Goal: Task Accomplishment & Management: Complete application form

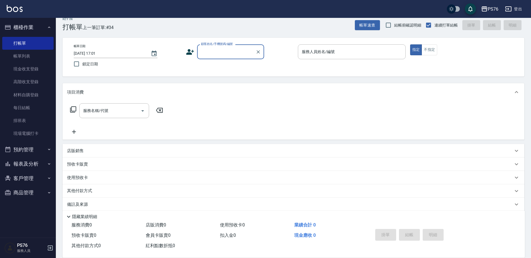
scroll to position [14, 0]
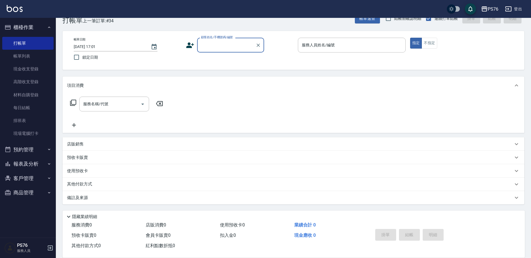
click at [223, 52] on div "顧客姓名/手機號碼/編號" at bounding box center [230, 45] width 67 height 15
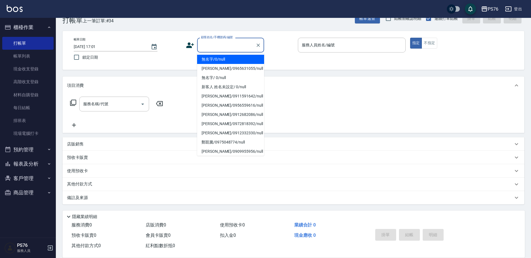
type input "無名字/0/null"
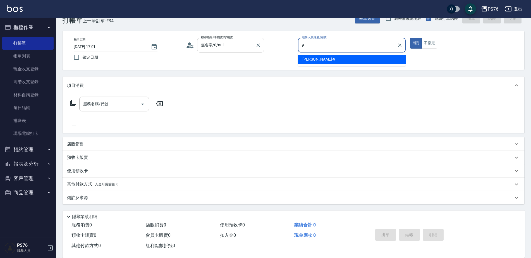
type input "[PERSON_NAME]-9"
type button "true"
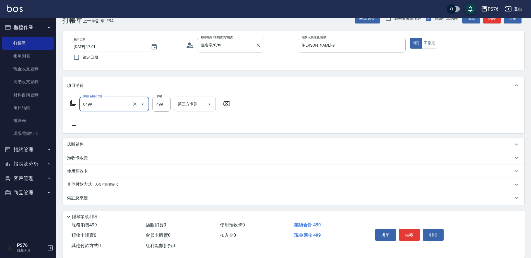
type input "[PERSON_NAME]499(0499)"
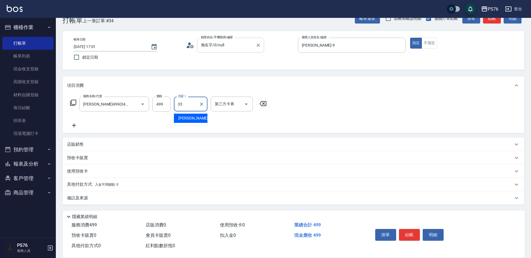
type input "[PERSON_NAME]33"
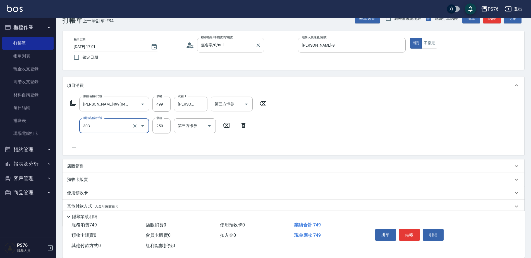
type input "剪髮(303)"
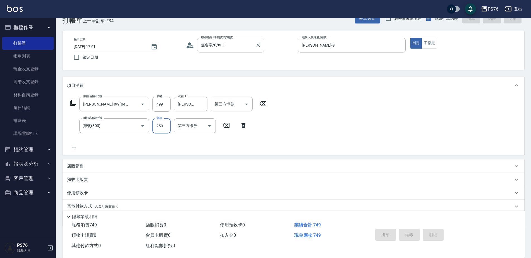
type input "[DATE] 17:35"
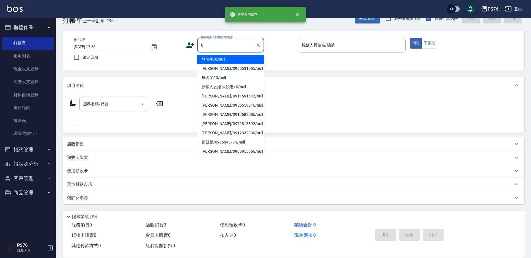
type input "無名字/0/null"
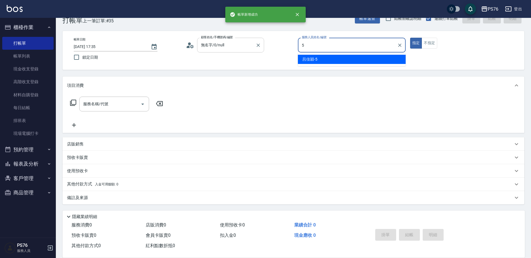
type input "[PERSON_NAME]-5"
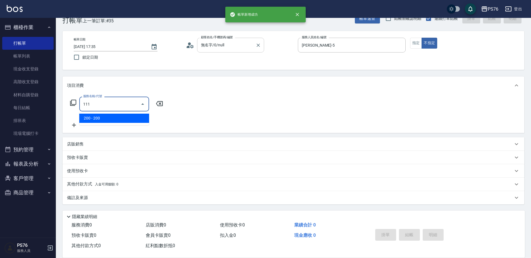
type input "200(111)"
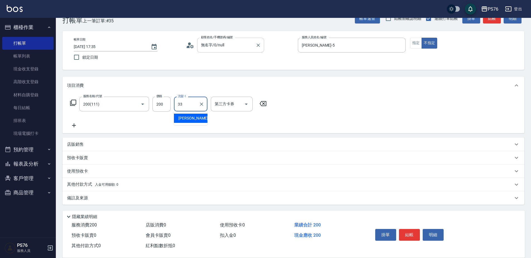
type input "[PERSON_NAME]33"
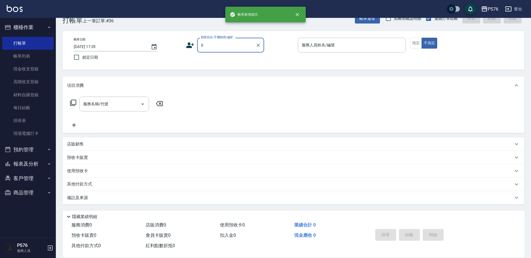
type input "無名字/0/null"
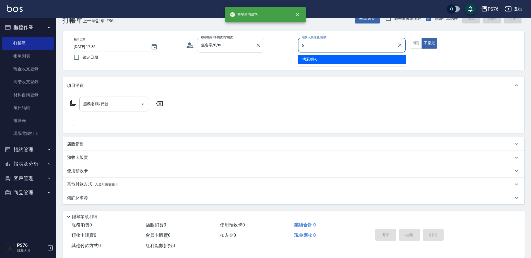
type input "[PERSON_NAME]-6"
type button "false"
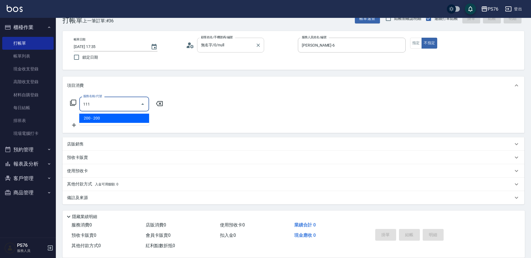
type input "200(111)"
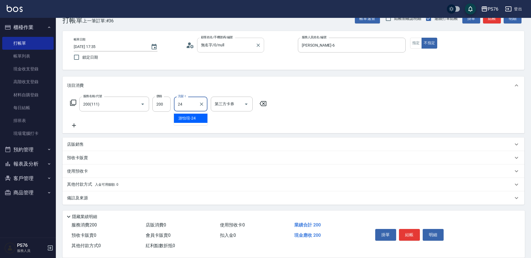
type input "[PERSON_NAME]-24"
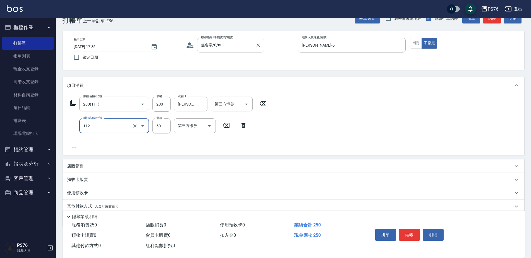
type input "精油50(112)"
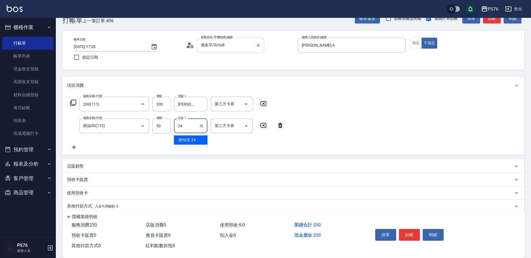
type input "[PERSON_NAME]-24"
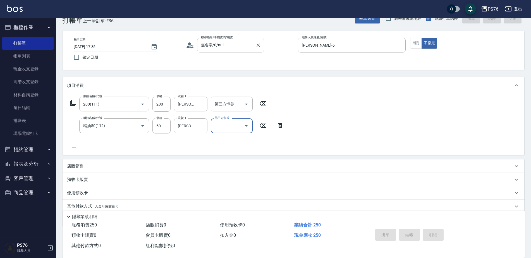
type input "[DATE] 17:36"
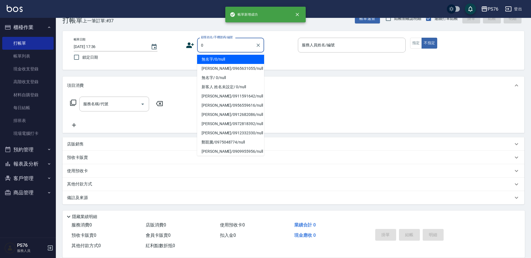
type input "無名字/0/null"
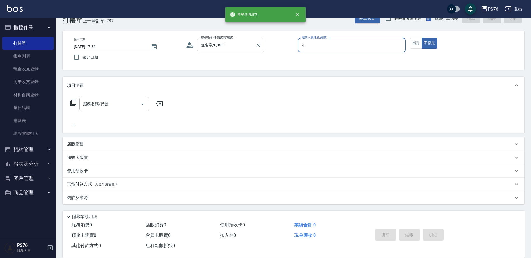
type input "蕭孟廷-4"
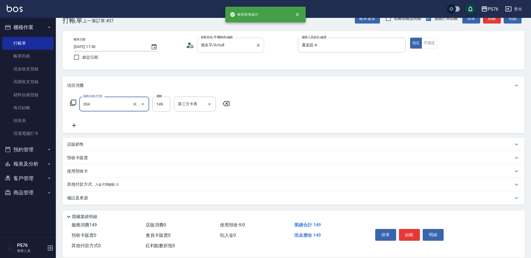
type input "剪髮(304)"
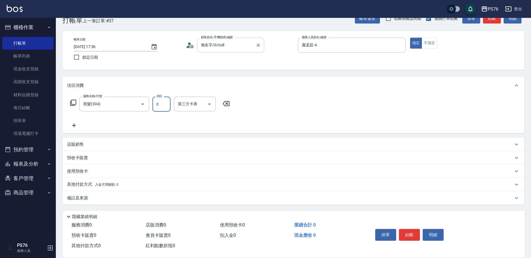
type input "50"
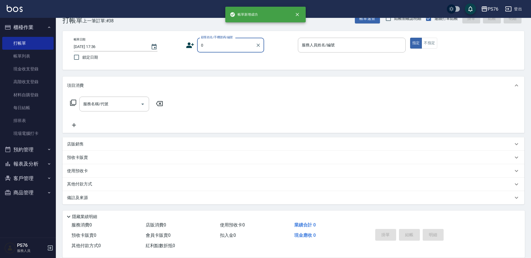
type input "無名字/0/null"
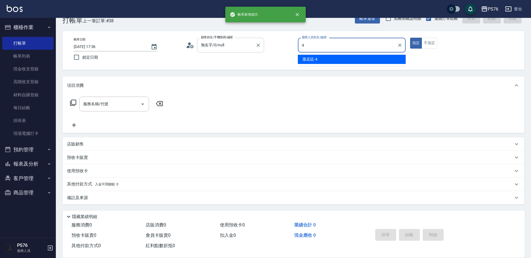
type input "蕭孟廷-4"
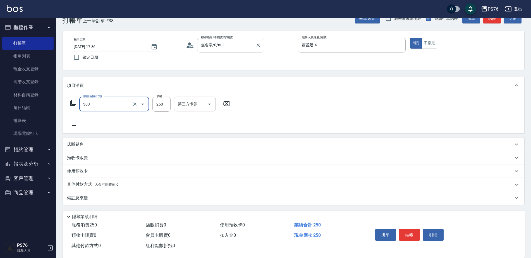
type input "剪髮(303)"
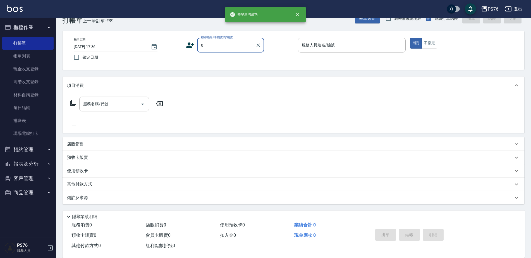
type input "無名字/0/null"
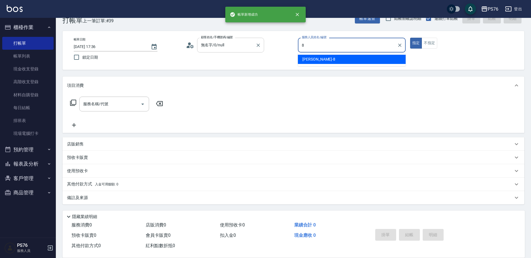
type input "[PERSON_NAME]-8"
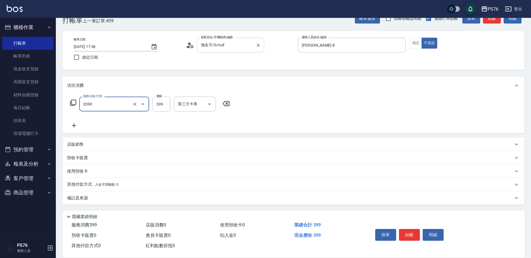
type input "海鹽399(0399)"
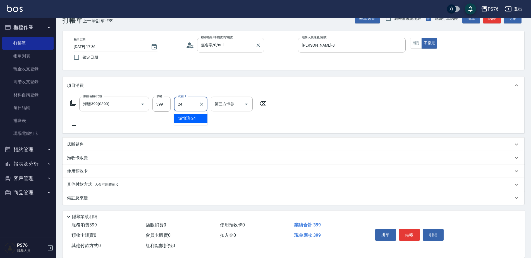
type input "[PERSON_NAME]-24"
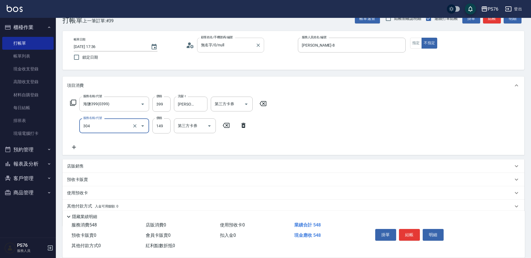
type input "剪髮(304)"
